Goal: Find specific page/section: Find specific page/section

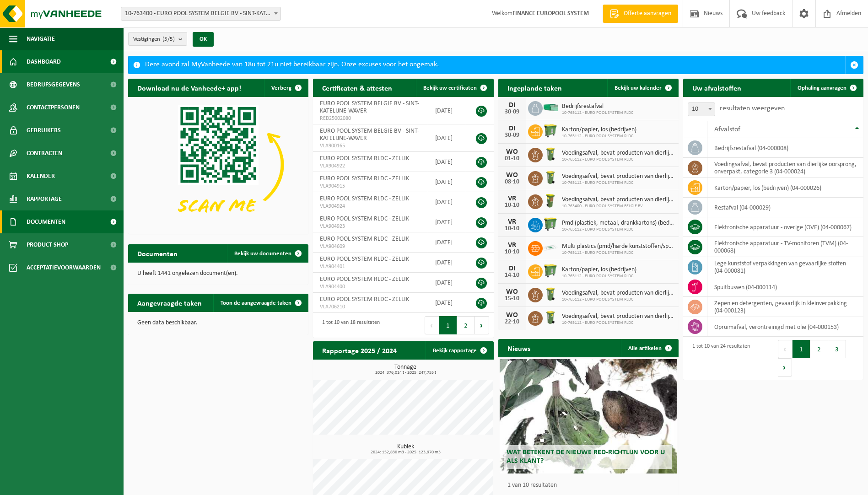
click at [44, 221] on span "Documenten" at bounding box center [46, 221] width 39 height 23
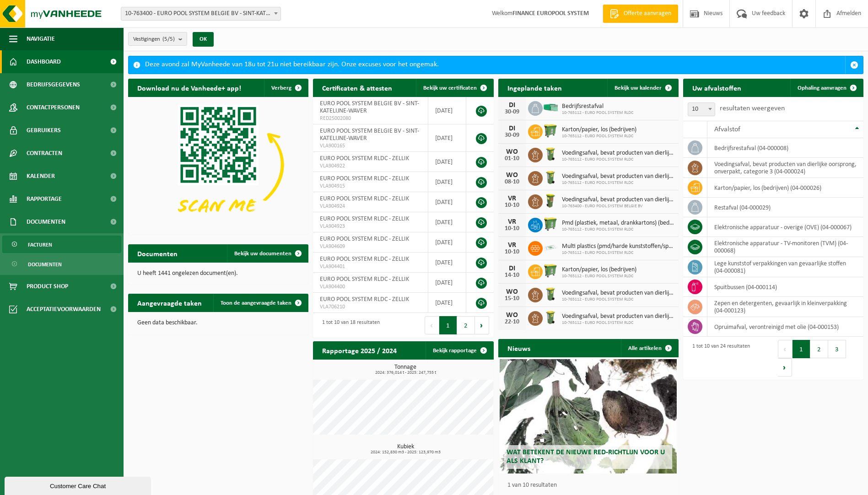
click at [45, 248] on span "Facturen" at bounding box center [40, 244] width 24 height 17
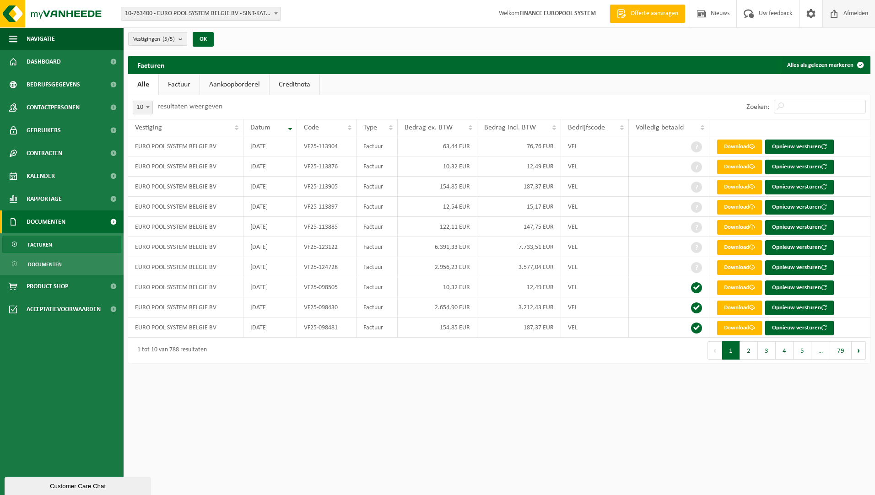
click at [858, 12] on span "Afmelden" at bounding box center [855, 13] width 29 height 27
